Goal: Transaction & Acquisition: Obtain resource

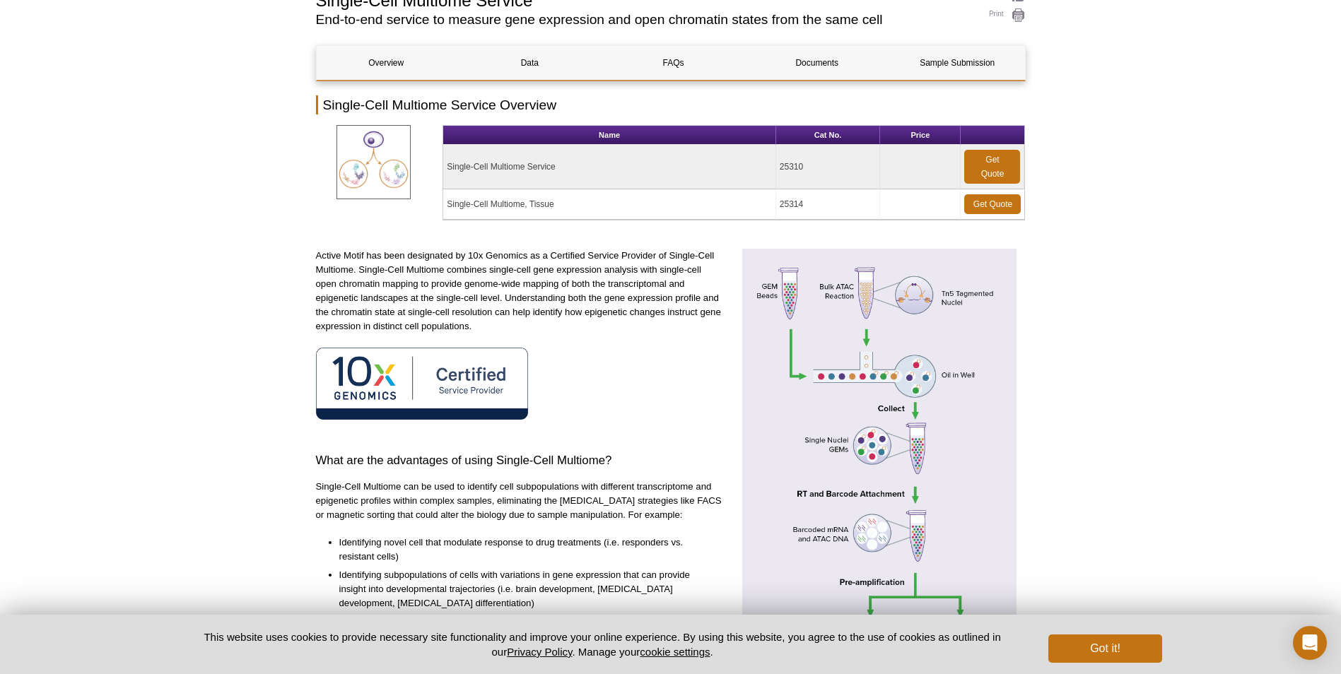
scroll to position [120, 0]
drag, startPoint x: 780, startPoint y: 204, endPoint x: 805, endPoint y: 204, distance: 25.5
click at [805, 204] on td "25314" at bounding box center [828, 205] width 104 height 30
drag, startPoint x: 805, startPoint y: 204, endPoint x: 795, endPoint y: 204, distance: 10.6
copy td "25314"
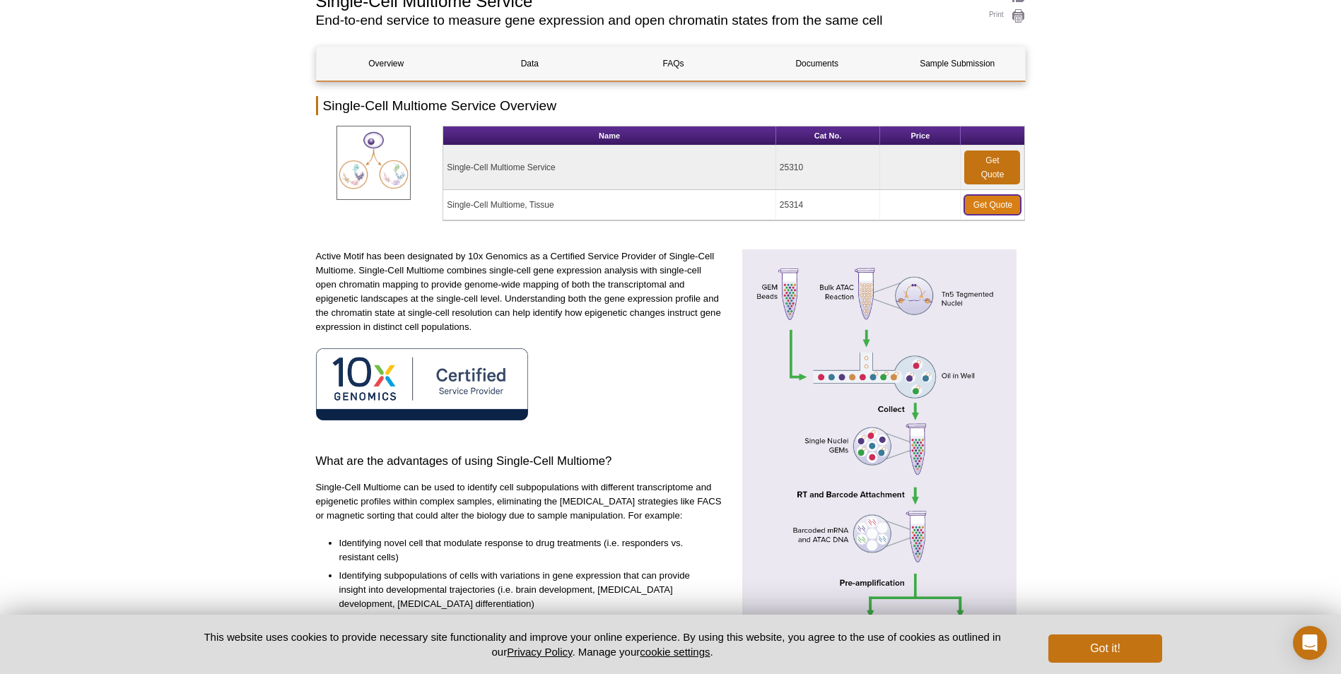
click at [993, 204] on link "Get Quote" at bounding box center [992, 205] width 57 height 20
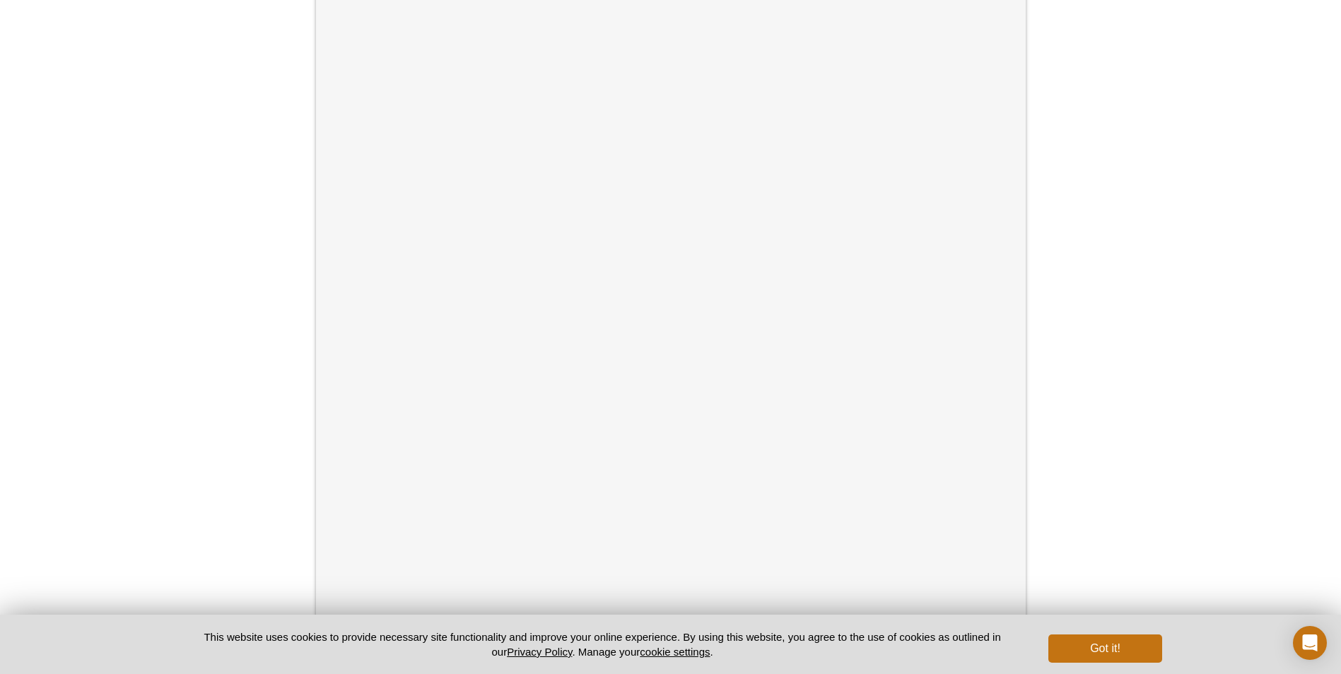
scroll to position [258, 0]
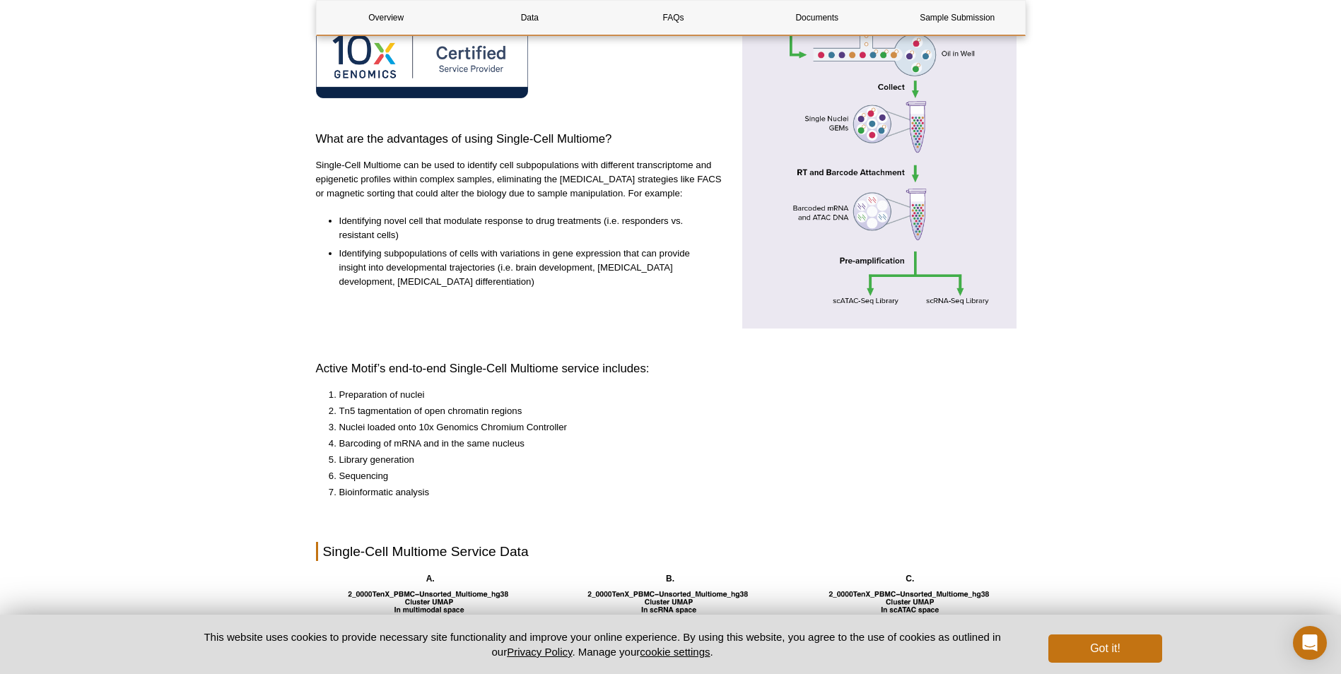
scroll to position [170, 0]
